Goal: Transaction & Acquisition: Purchase product/service

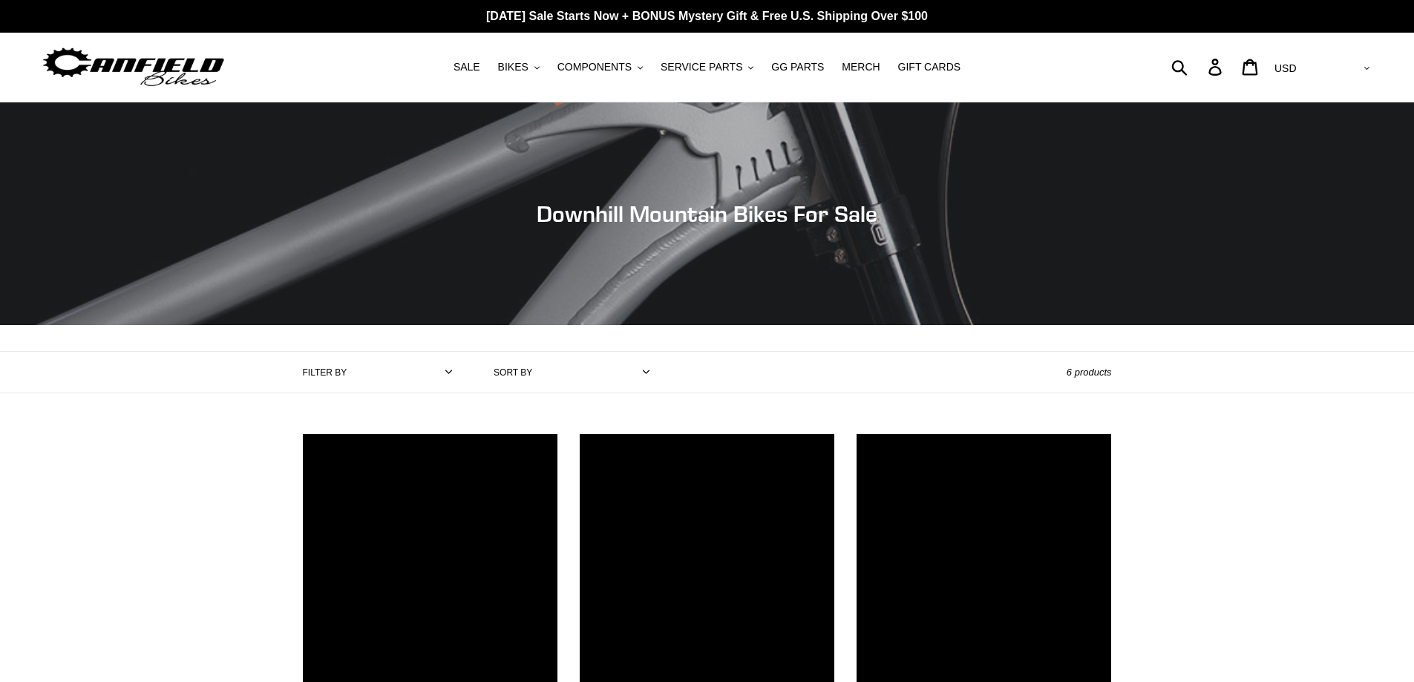
click at [515, 373] on label "Sort by" at bounding box center [513, 372] width 39 height 13
click at [535, 373] on select "Featured Best selling Alphabetically, A-Z Alphabetically, Z-A Price, low to hig…" at bounding box center [595, 372] width 120 height 41
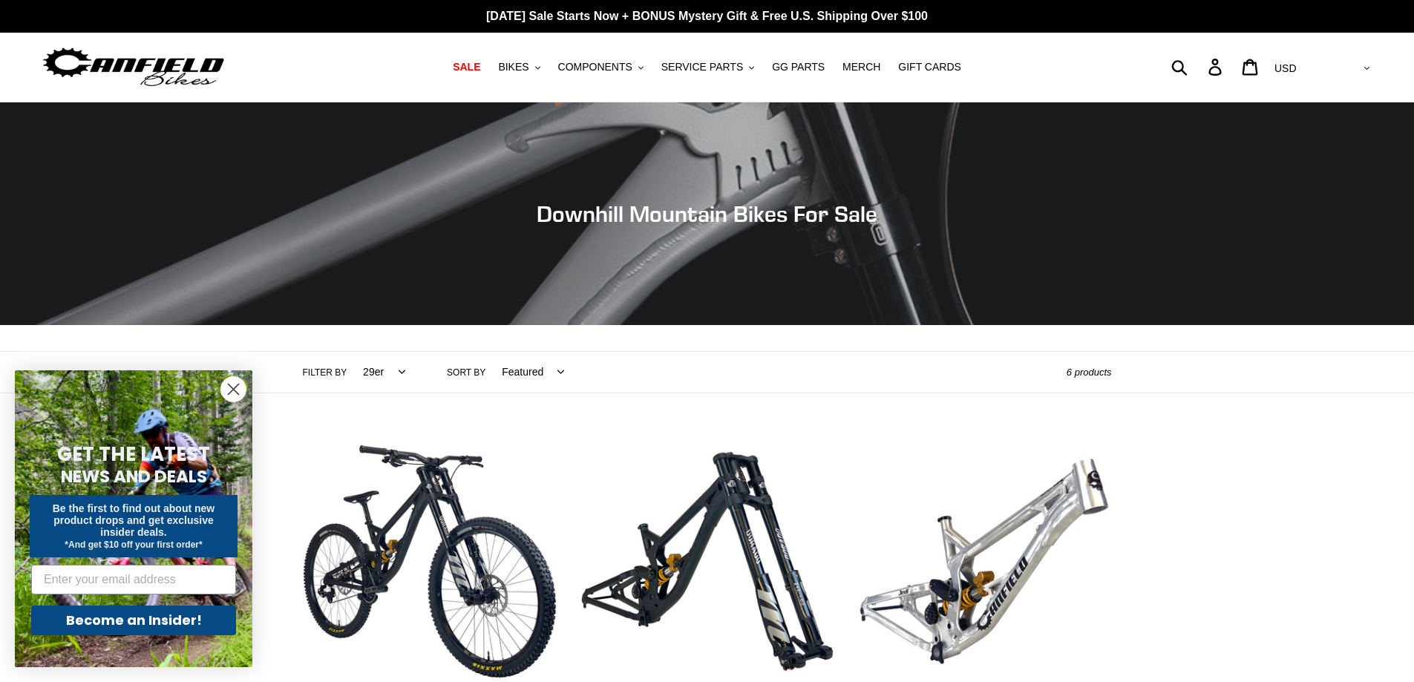
click at [238, 393] on icon "Close dialog" at bounding box center [234, 389] width 10 height 10
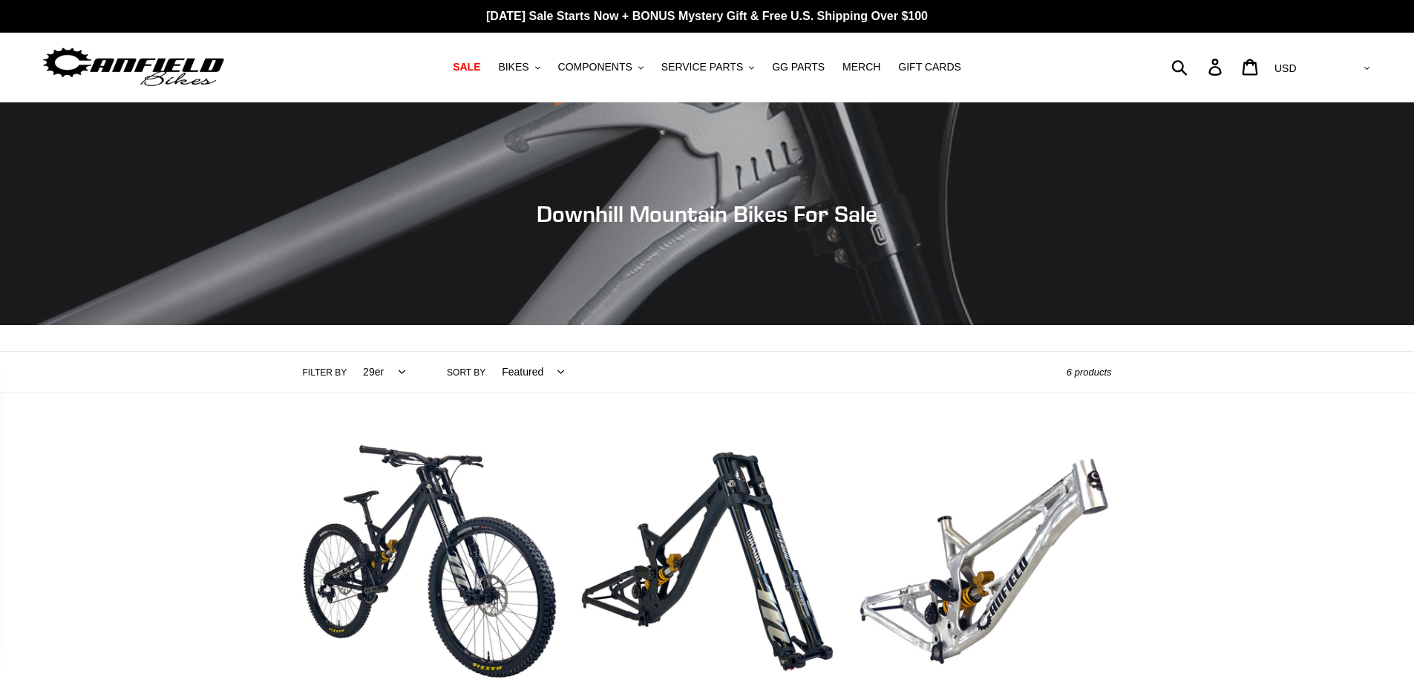
click at [522, 379] on select "Featured Best selling Alphabetically, A-Z Alphabetically, Z-A Price, low to hig…" at bounding box center [529, 372] width 82 height 41
select select "price-ascending"
click at [488, 352] on select "Featured Best selling Alphabetically, A-Z Alphabetically, Z-A Price, low to hig…" at bounding box center [529, 372] width 82 height 41
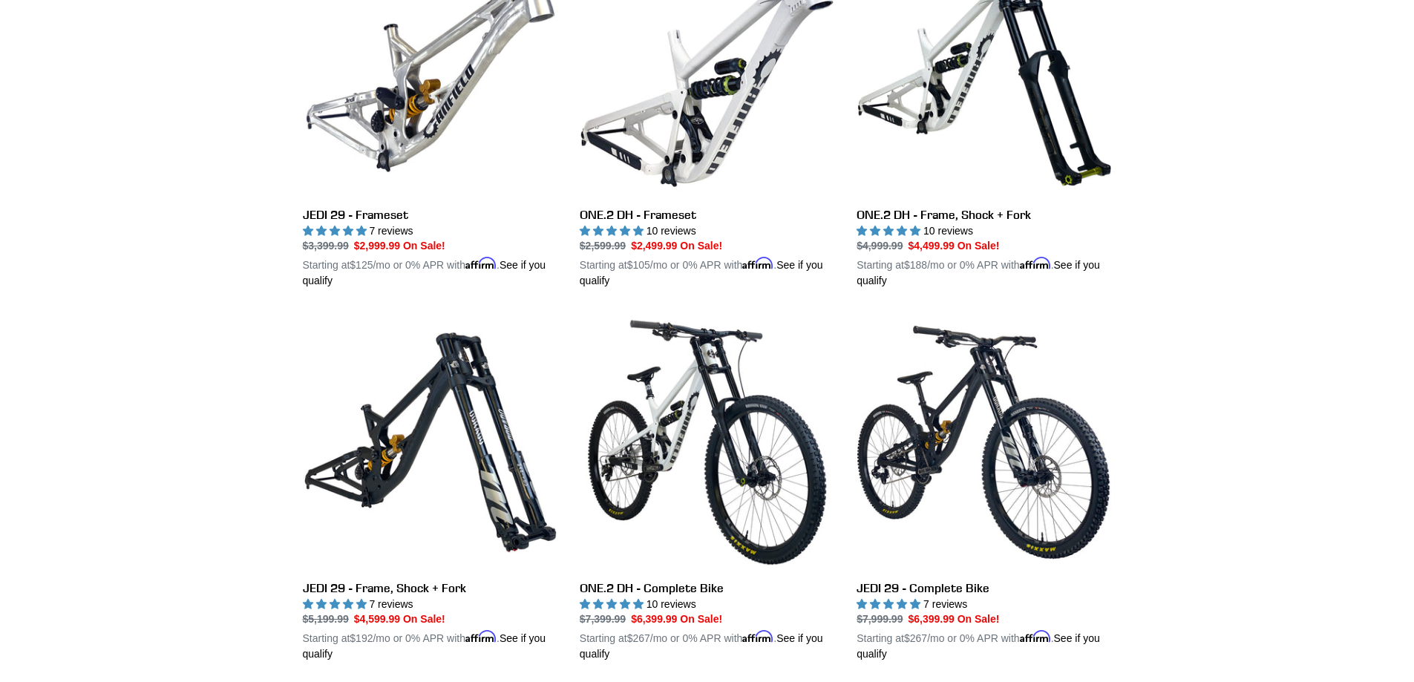
scroll to position [520, 0]
